Goal: Task Accomplishment & Management: Complete application form

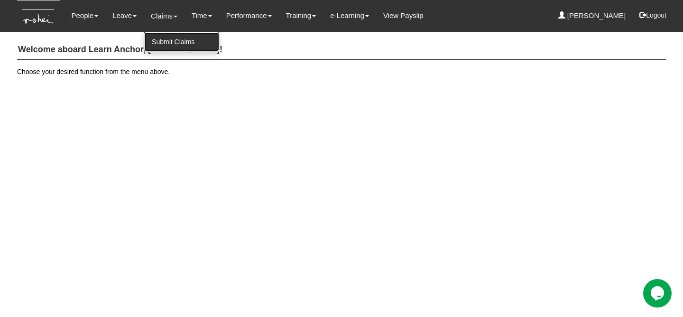
click at [172, 44] on link "Submit Claims" at bounding box center [181, 41] width 75 height 19
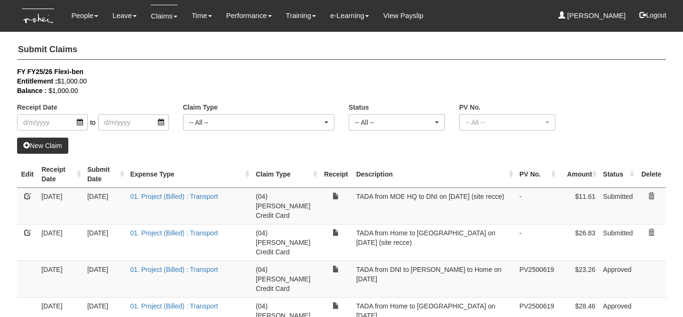
select select "50"
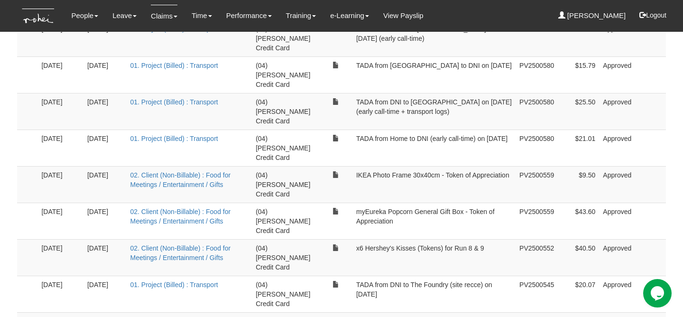
scroll to position [870, 0]
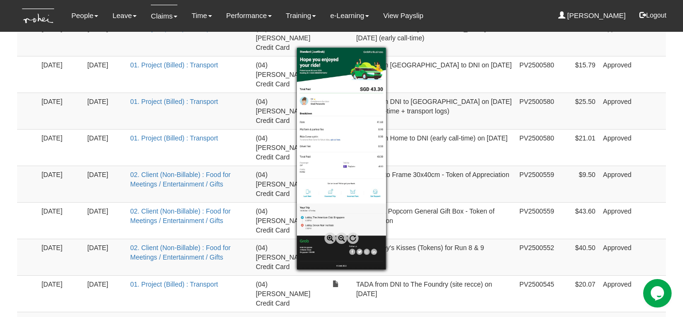
click at [610, 160] on div at bounding box center [341, 158] width 683 height 317
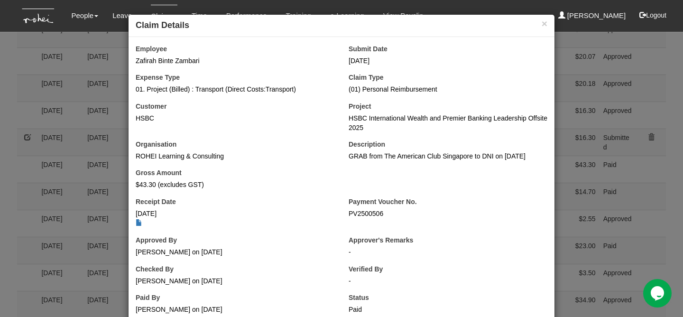
scroll to position [26, 0]
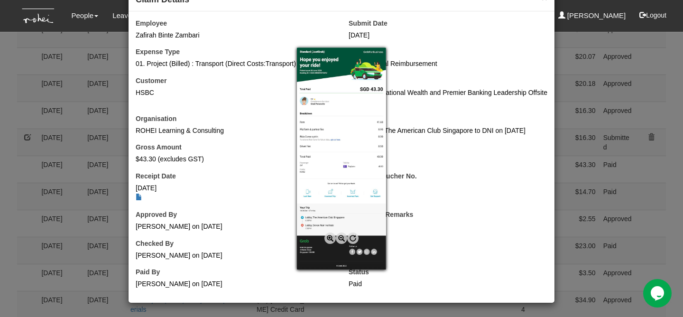
click at [76, 220] on div at bounding box center [341, 158] width 683 height 317
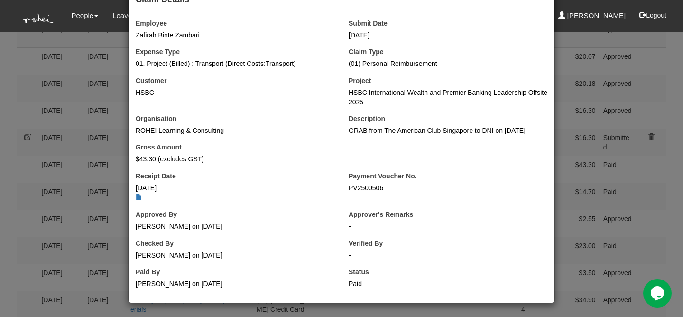
click at [75, 219] on div "× Claim Details Employee Zafirah Binte Zambari Submit Date [DATE] Expense Type …" at bounding box center [341, 158] width 683 height 317
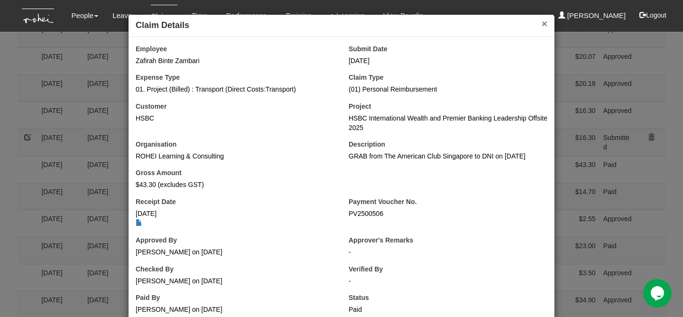
click at [547, 28] on button "×" at bounding box center [545, 24] width 6 height 10
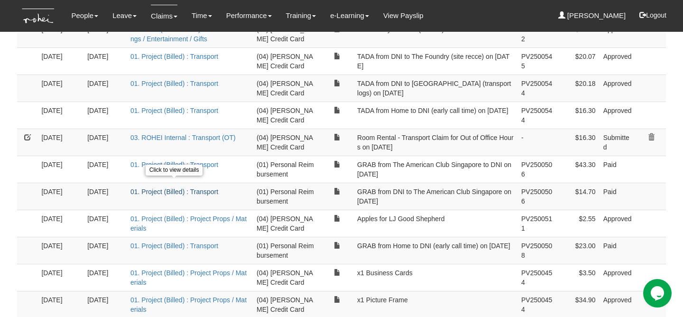
click at [149, 188] on link "01. Project (Billed) : Transport" at bounding box center [174, 192] width 88 height 8
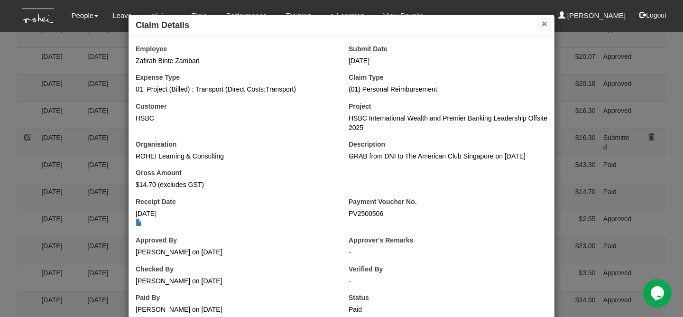
click at [542, 25] on button "×" at bounding box center [545, 24] width 6 height 10
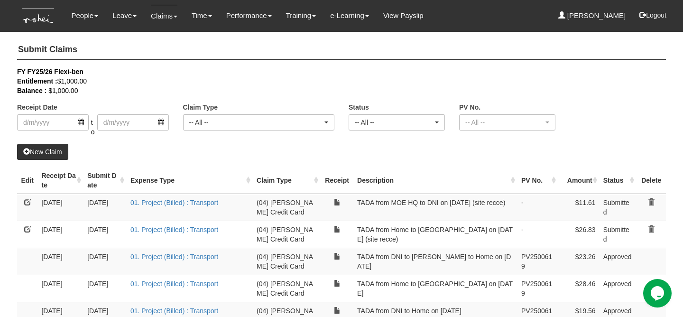
click at [63, 158] on link "New Claim" at bounding box center [42, 152] width 51 height 16
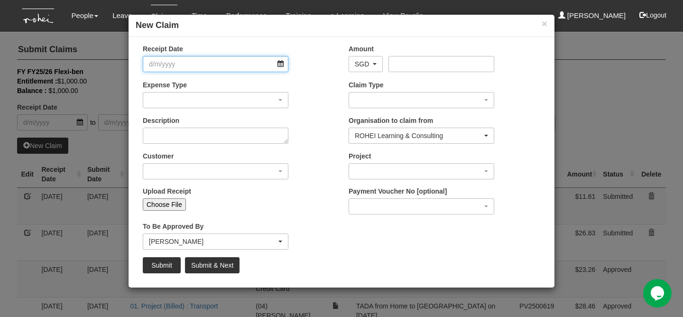
click at [170, 62] on input "Receipt Date" at bounding box center [216, 64] width 146 height 16
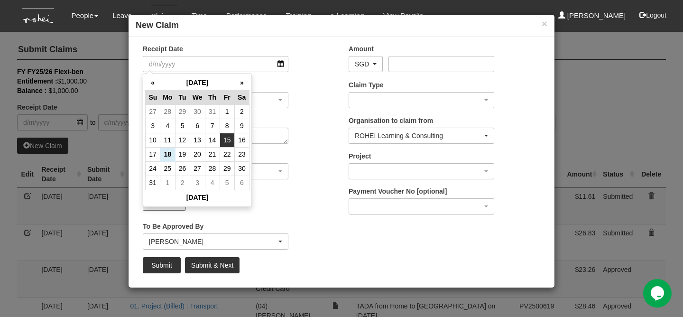
click at [232, 140] on td "15" at bounding box center [227, 140] width 15 height 14
type input "[DATE]"
